Goal: Transaction & Acquisition: Purchase product/service

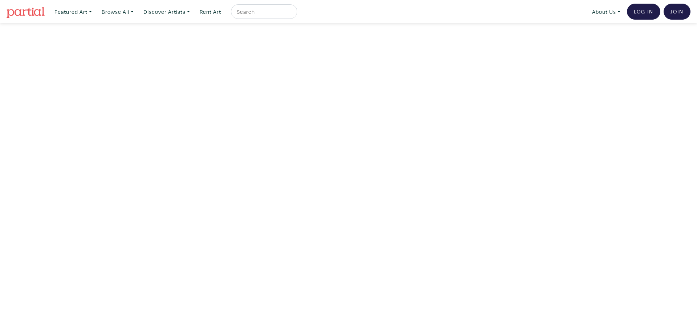
click at [254, 13] on input "text" at bounding box center [263, 11] width 54 height 9
type input "art under 100"
click at [292, 14] on button "submit" at bounding box center [292, 14] width 0 height 0
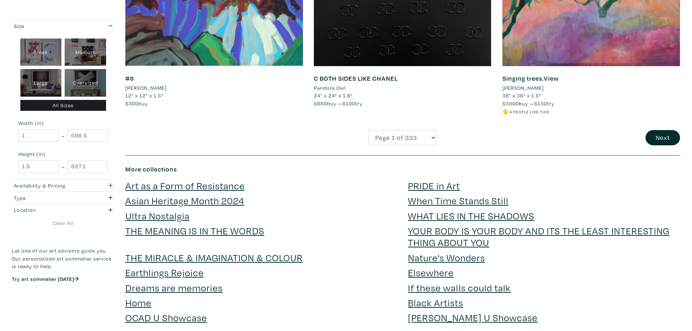
scroll to position [1922, 0]
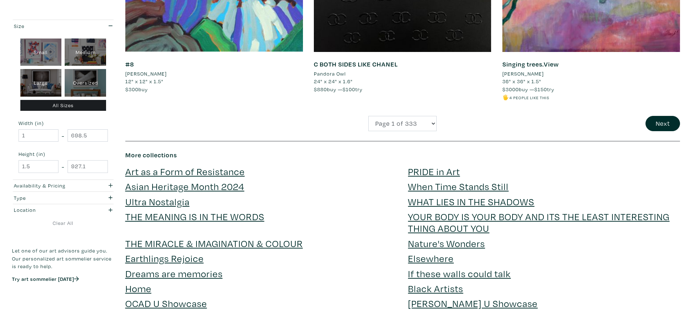
click at [212, 171] on link "Art as a Form of Resistance" at bounding box center [185, 171] width 120 height 13
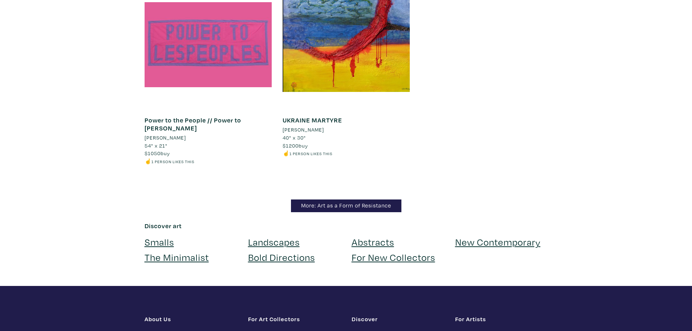
scroll to position [1163, 0]
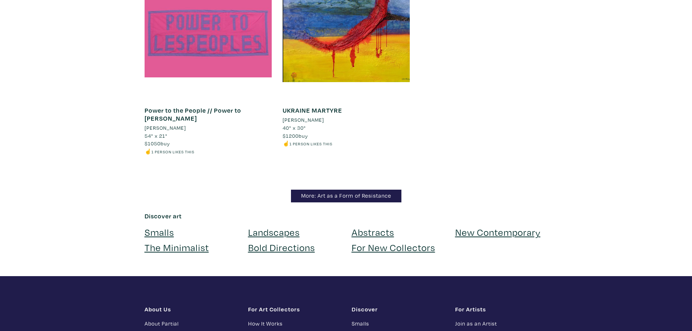
click at [158, 226] on link "Smalls" at bounding box center [159, 232] width 29 height 13
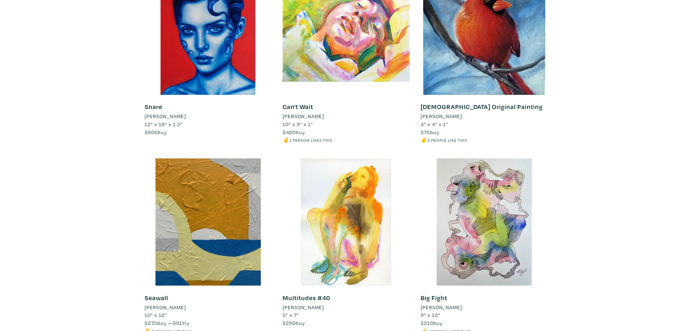
scroll to position [3421, 0]
